Goal: Book appointment/travel/reservation

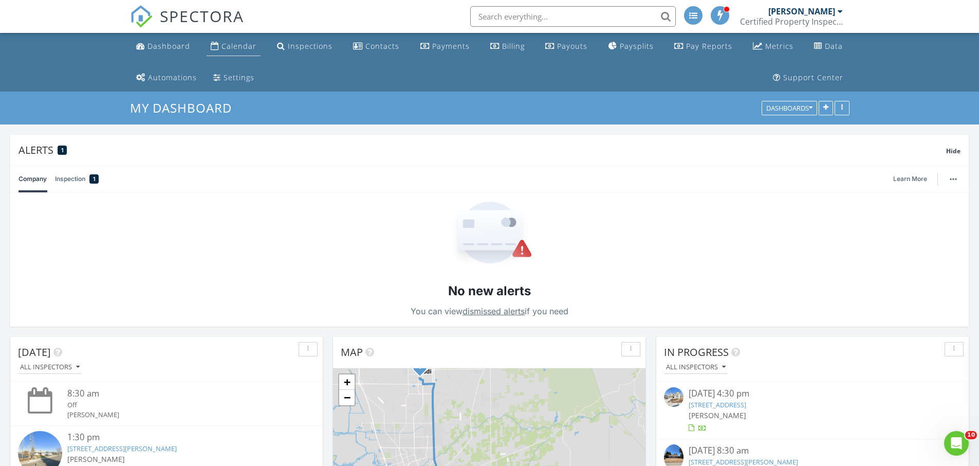
click at [224, 45] on div "Calendar" at bounding box center [239, 46] width 35 height 10
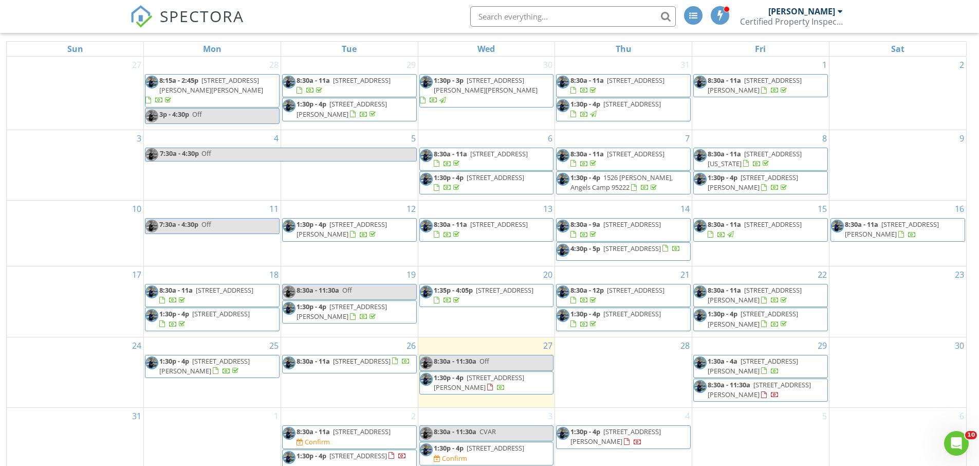
scroll to position [169, 0]
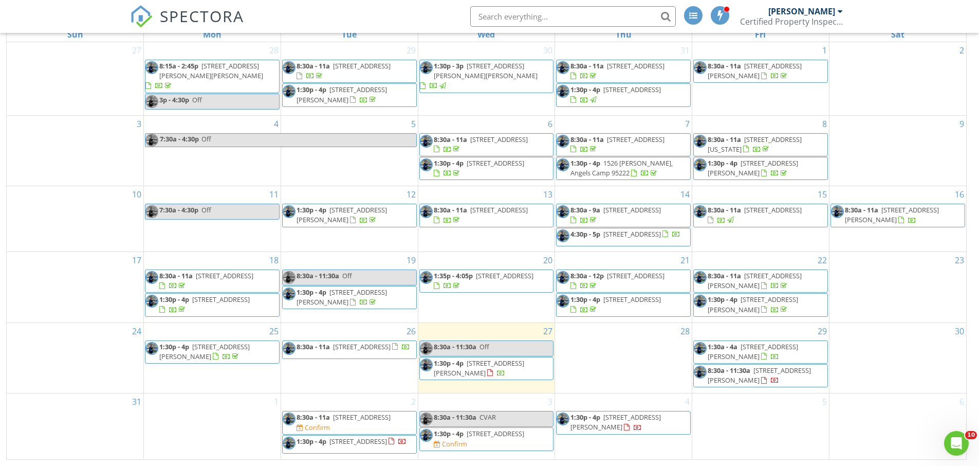
click at [512, 434] on span "800 S Crescent Ave, Lodi 95240" at bounding box center [496, 433] width 58 height 9
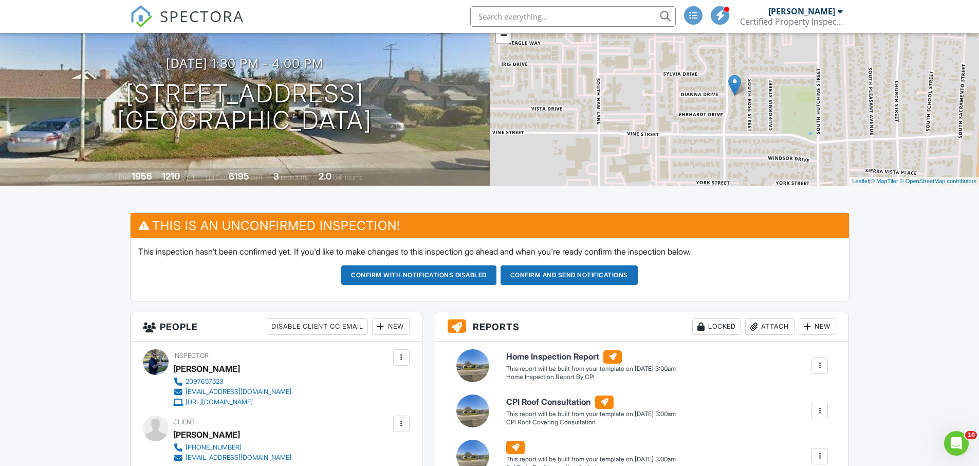
scroll to position [103, 0]
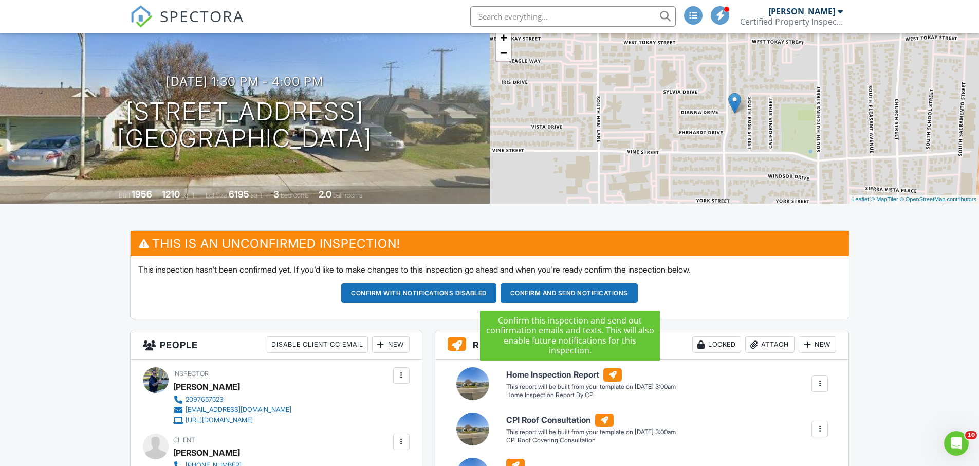
click at [497, 291] on button "Confirm and send notifications" at bounding box center [418, 293] width 155 height 20
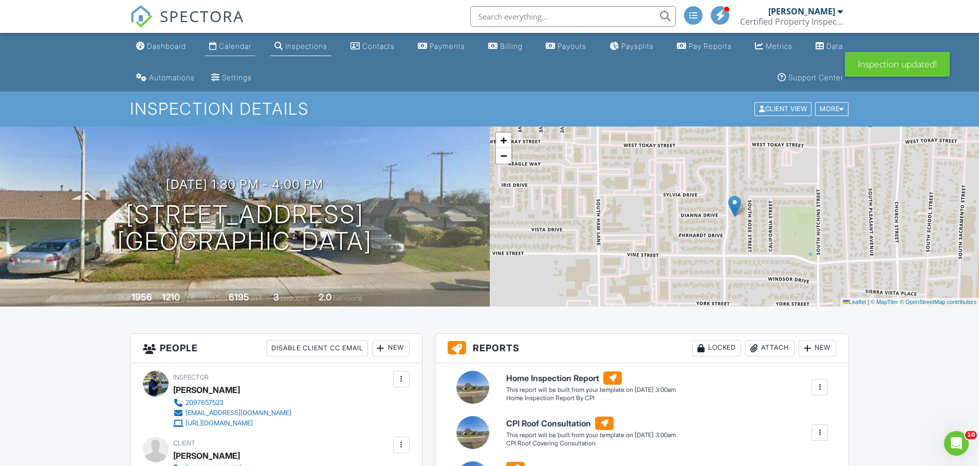
click at [243, 46] on div "Calendar" at bounding box center [235, 46] width 32 height 9
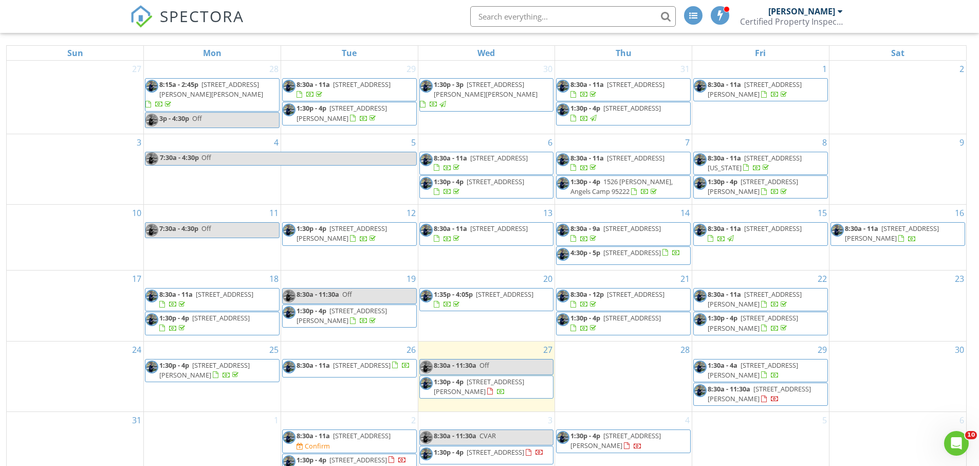
scroll to position [169, 0]
